Goal: Task Accomplishment & Management: Complete application form

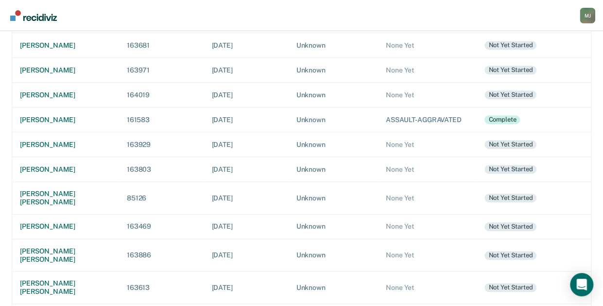
scroll to position [236, 0]
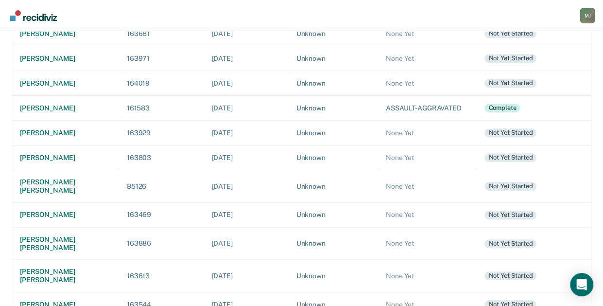
click at [55, 300] on div "[PERSON_NAME]" at bounding box center [65, 304] width 91 height 8
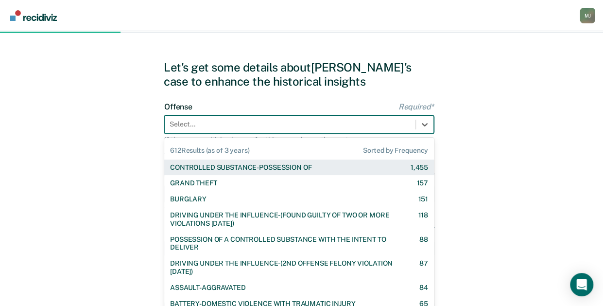
click at [307, 135] on div "Offense Required* 612 results available. Use Up and Down to choose options, pre…" at bounding box center [299, 131] width 270 height 58
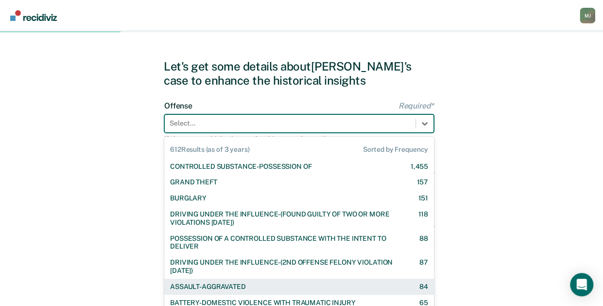
click at [240, 286] on div "ASSAULT-AGGRAVATED" at bounding box center [207, 286] width 75 height 8
checkbox input "true"
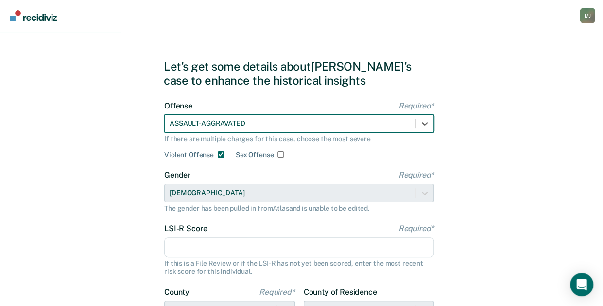
click at [265, 126] on div at bounding box center [290, 123] width 241 height 10
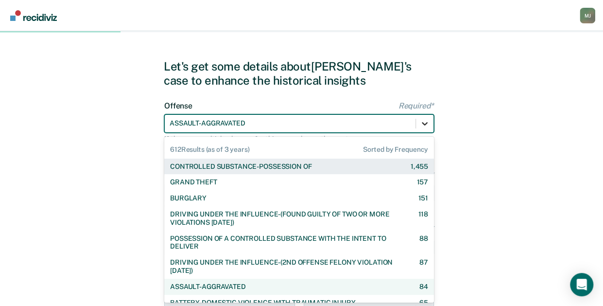
click at [425, 125] on icon at bounding box center [425, 124] width 10 height 10
click at [401, 123] on div at bounding box center [290, 123] width 241 height 10
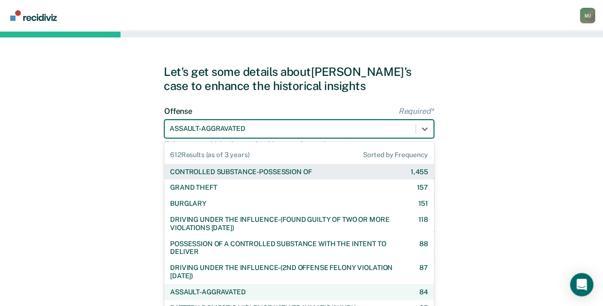
scroll to position [0, 0]
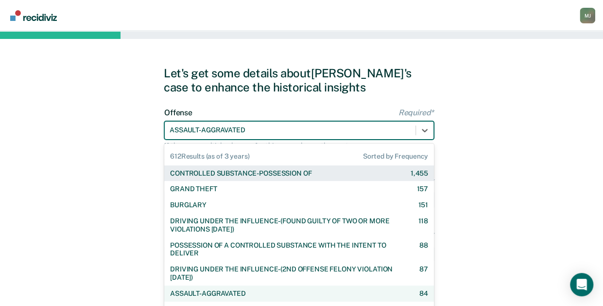
click at [254, 157] on div "612 Results (as of 3 years) Sorted by Frequency" at bounding box center [299, 153] width 270 height 20
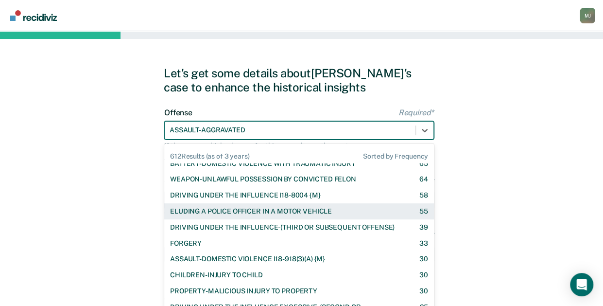
scroll to position [97, 0]
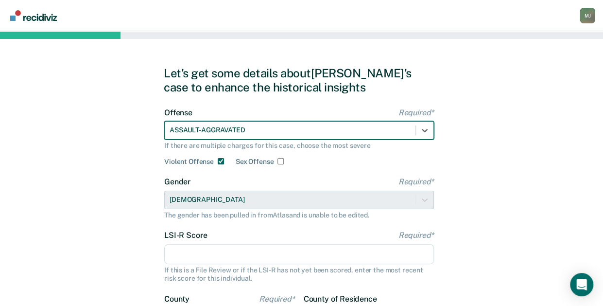
click at [261, 129] on div at bounding box center [290, 130] width 241 height 10
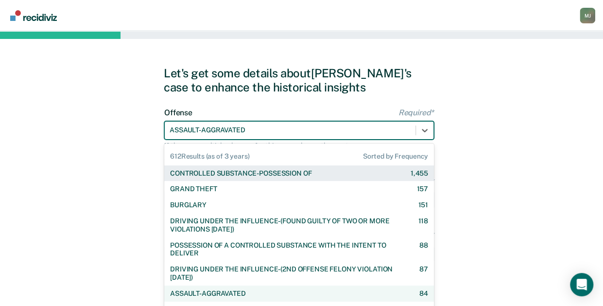
scroll to position [7, 0]
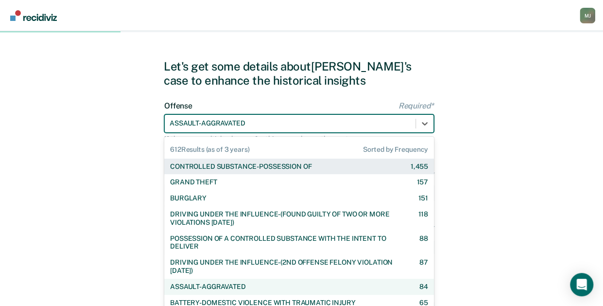
click at [269, 130] on div "ASSAULT-AGGRAVATED" at bounding box center [290, 123] width 251 height 14
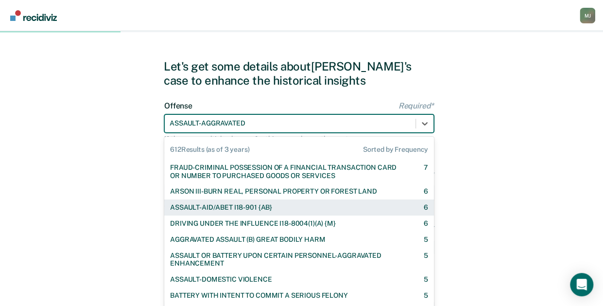
scroll to position [1167, 0]
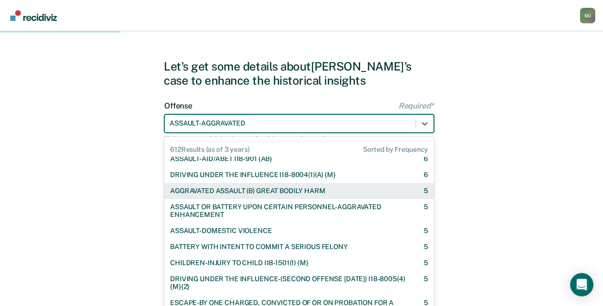
click at [273, 195] on div "AGGRAVATED ASSAULT (B) GREAT BODILY HARM" at bounding box center [247, 191] width 155 height 8
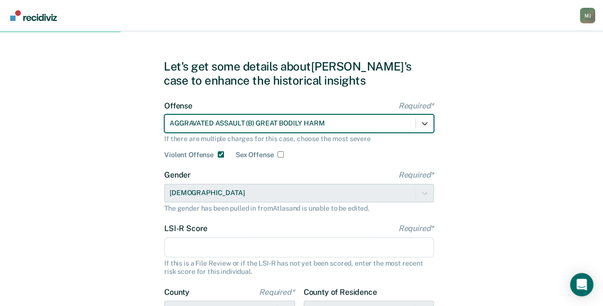
click at [258, 253] on input "LSI-R Score Required*" at bounding box center [299, 247] width 270 height 20
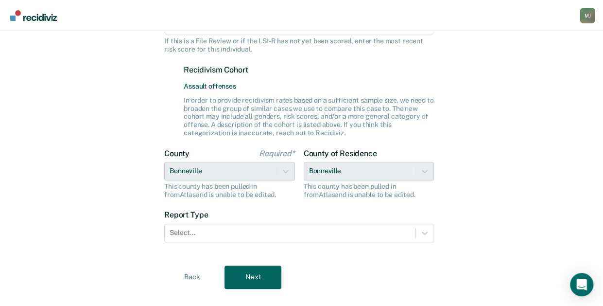
scroll to position [246, 0]
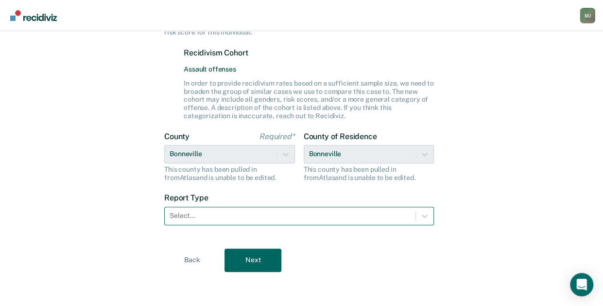
type input "16"
click at [263, 215] on div at bounding box center [290, 215] width 241 height 10
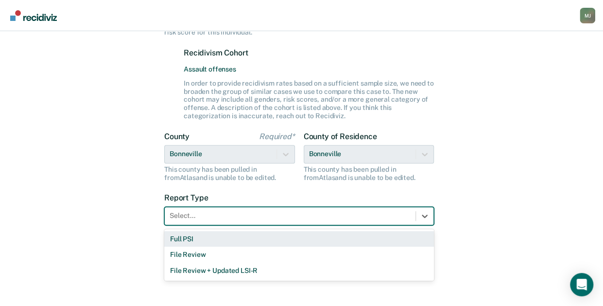
click at [233, 241] on div "Full PSI" at bounding box center [299, 239] width 270 height 16
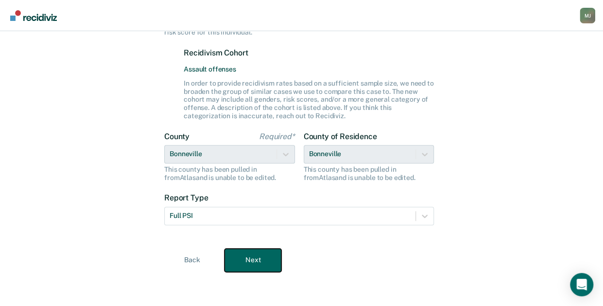
click at [242, 258] on button "Next" at bounding box center [253, 259] width 57 height 23
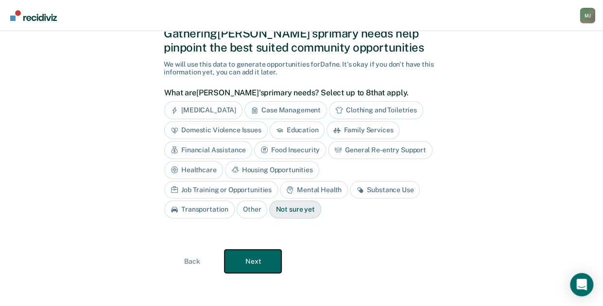
click at [238, 253] on button "Next" at bounding box center [253, 260] width 57 height 23
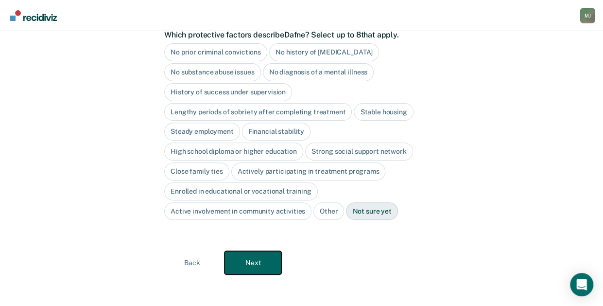
click at [238, 253] on button "Next" at bounding box center [253, 262] width 57 height 23
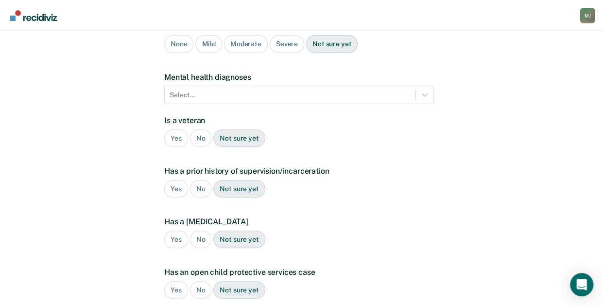
scroll to position [236, 0]
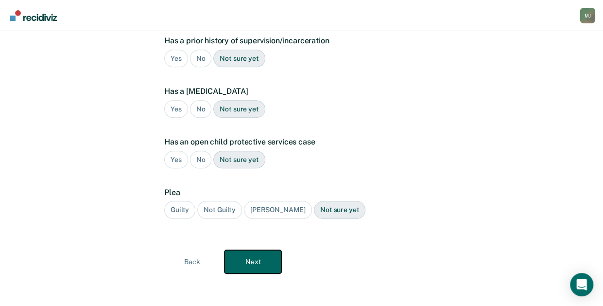
click at [238, 253] on button "Next" at bounding box center [253, 261] width 57 height 23
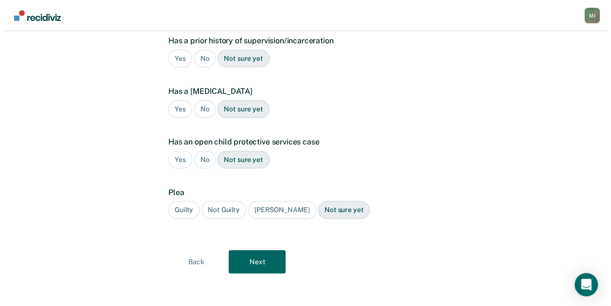
scroll to position [0, 0]
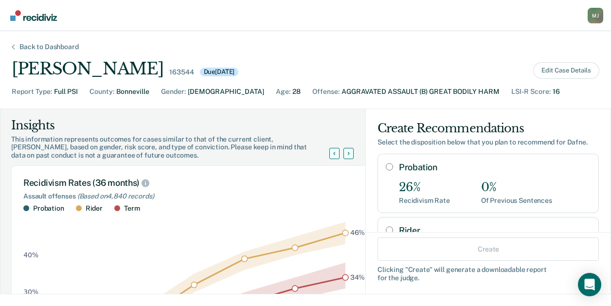
click at [385, 166] on input "Probation" at bounding box center [388, 167] width 7 height 8
radio input "true"
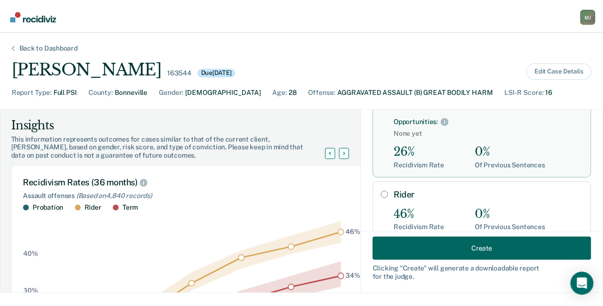
scroll to position [97, 0]
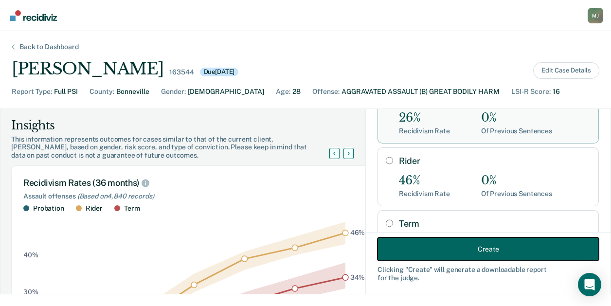
click at [479, 249] on button "Create" at bounding box center [487, 248] width 221 height 23
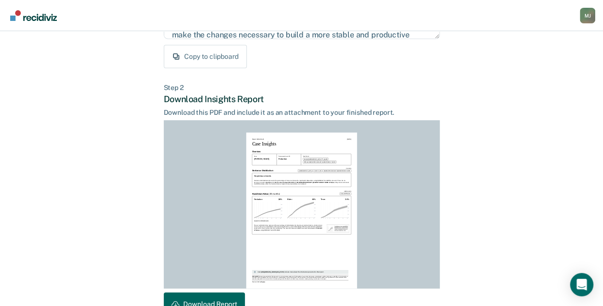
scroll to position [248, 0]
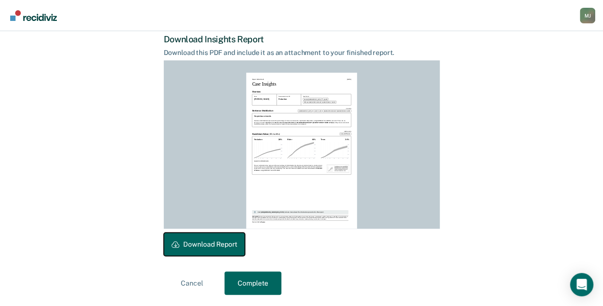
click at [220, 241] on button "Download Report" at bounding box center [204, 243] width 81 height 23
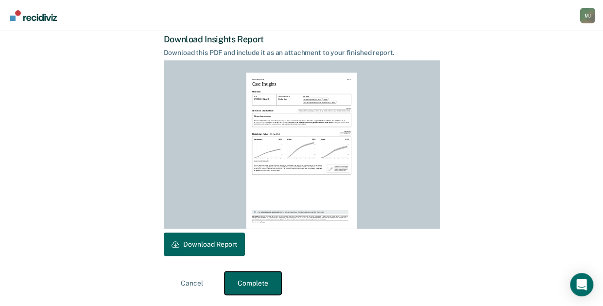
click at [238, 279] on button "Complete" at bounding box center [253, 282] width 57 height 23
